Goal: Transaction & Acquisition: Obtain resource

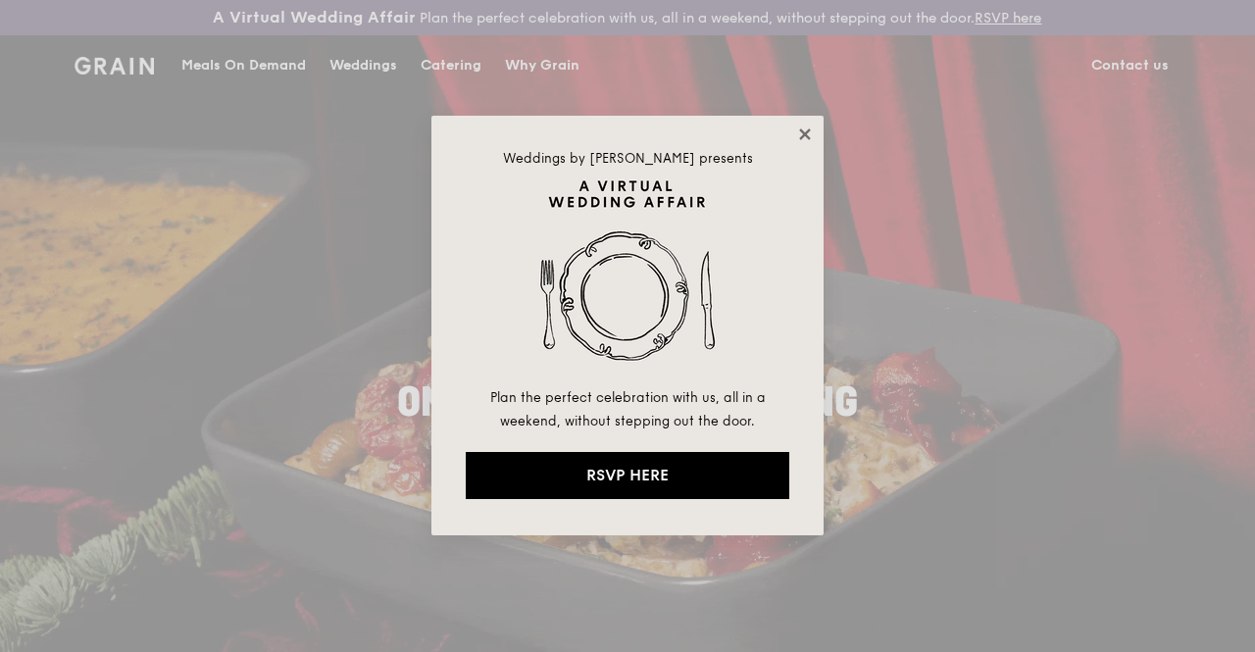
click at [800, 136] on icon at bounding box center [805, 135] width 18 height 18
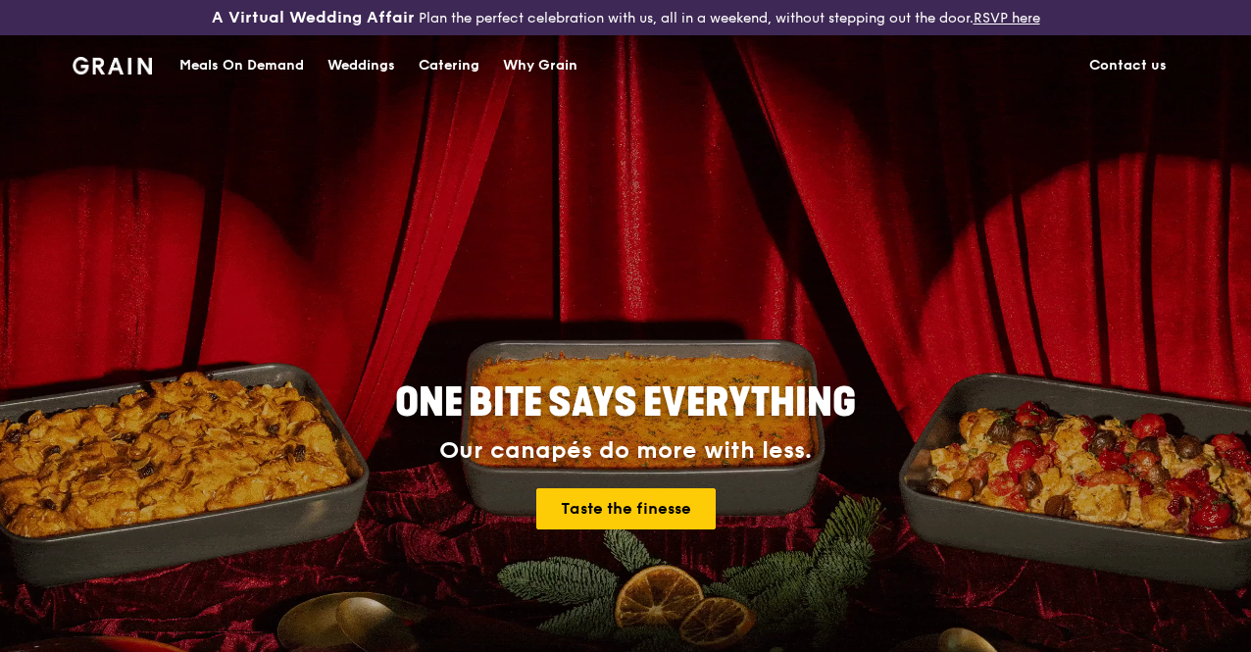
click at [449, 83] on div "Catering" at bounding box center [449, 65] width 61 height 59
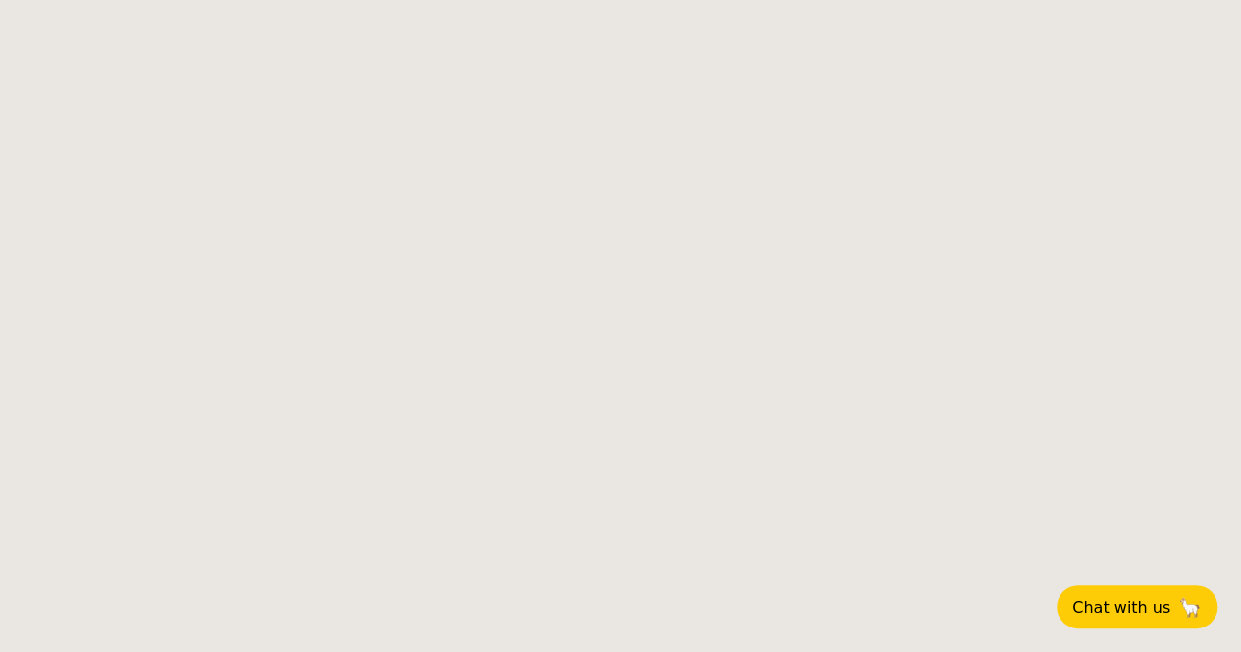
select select
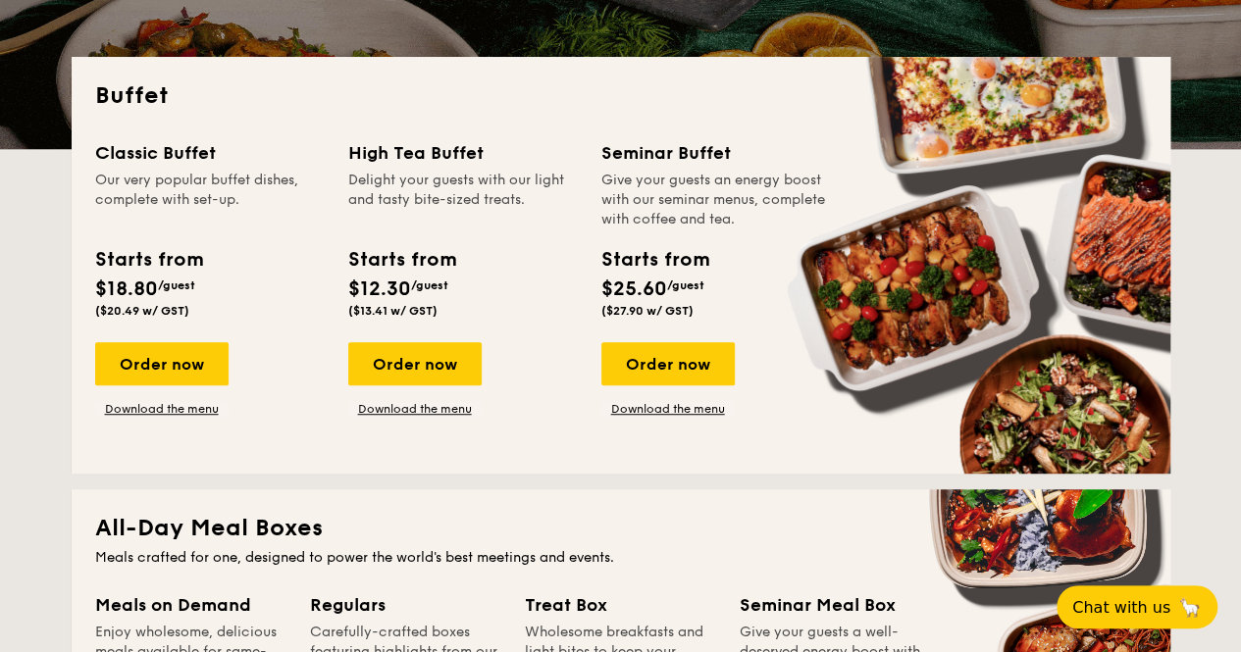
scroll to position [408, 0]
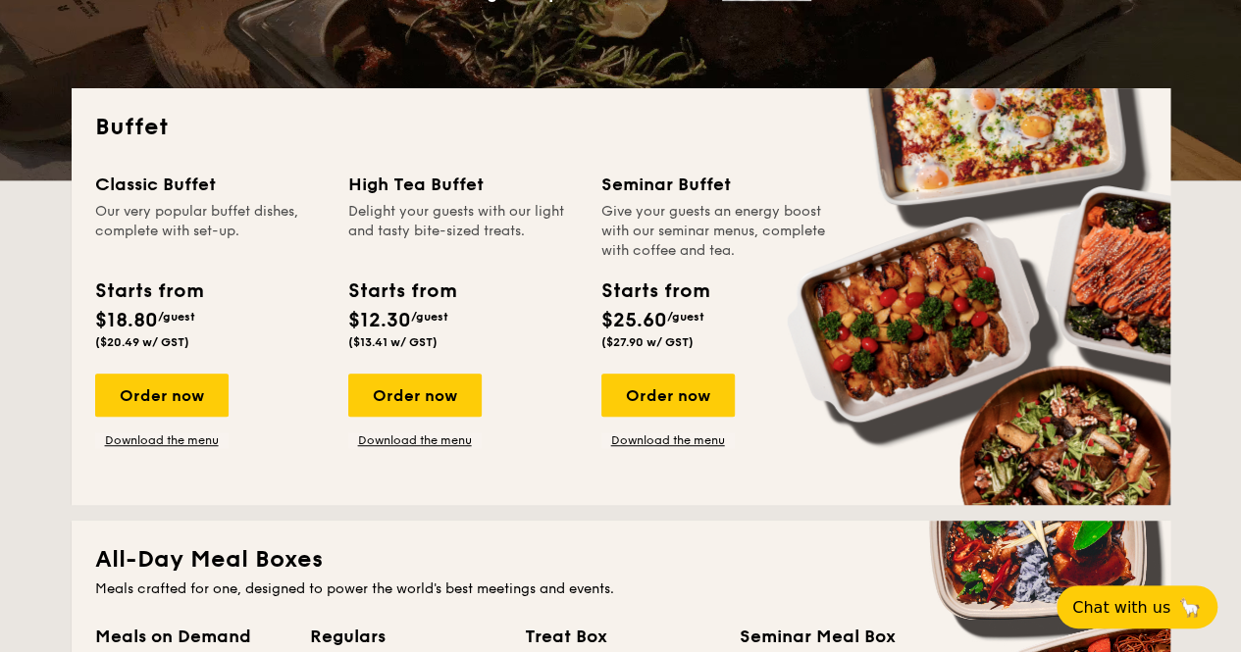
click at [207, 248] on div "Our very popular buffet dishes, complete with set-up." at bounding box center [209, 231] width 229 height 59
click at [174, 448] on link "Download the menu" at bounding box center [161, 440] width 133 height 16
